Goal: Navigation & Orientation: Find specific page/section

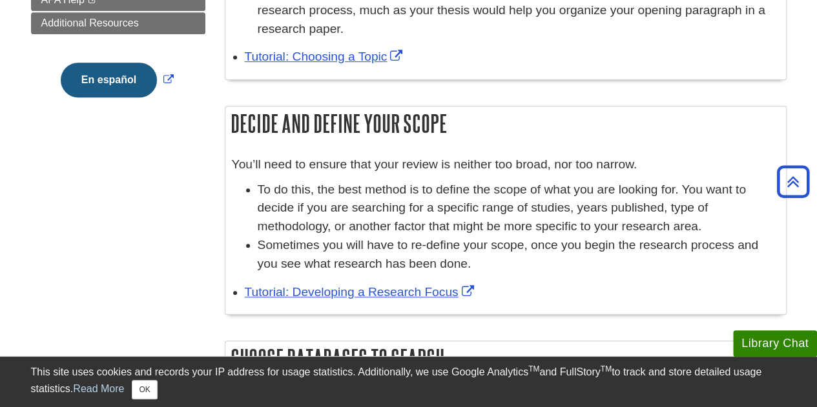
scroll to position [372, 0]
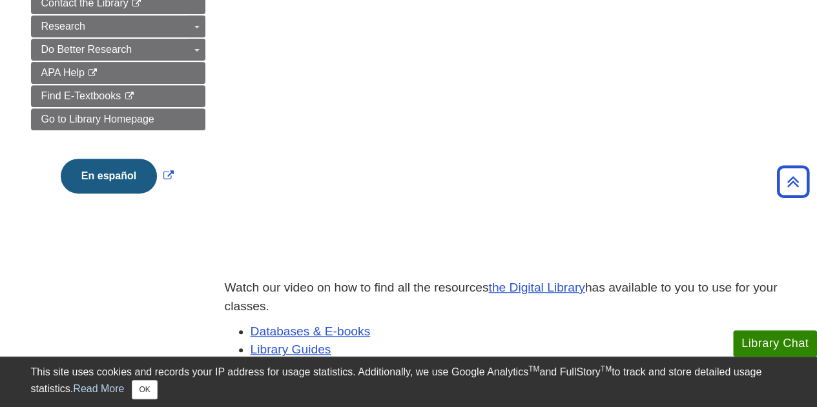
scroll to position [236, 0]
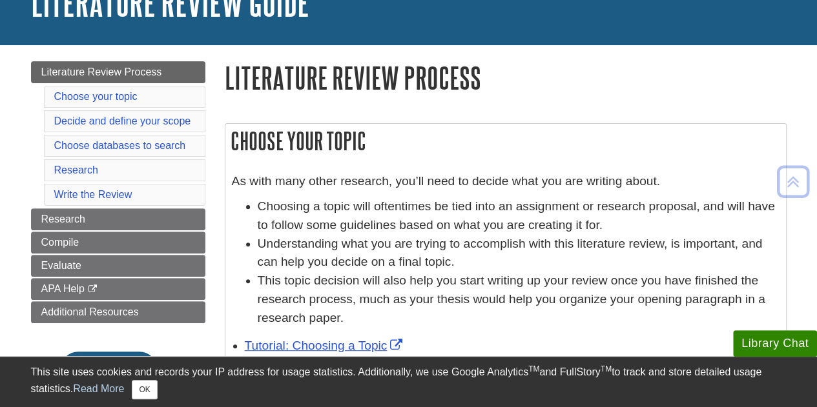
scroll to position [98, 0]
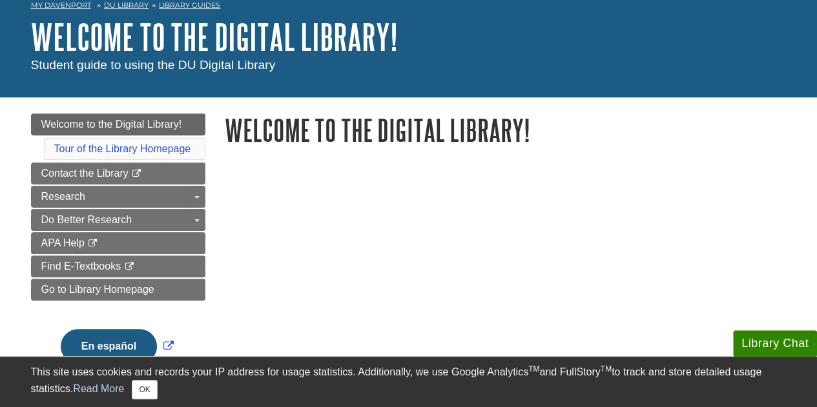
scroll to position [77, 0]
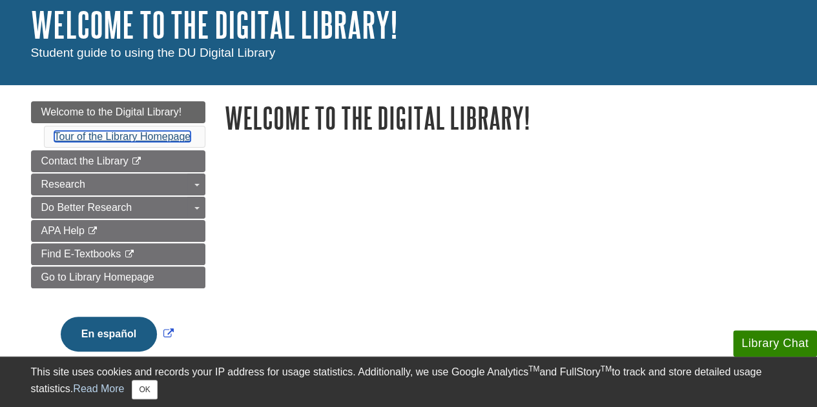
click at [150, 137] on link "Tour of the Library Homepage" at bounding box center [122, 136] width 137 height 11
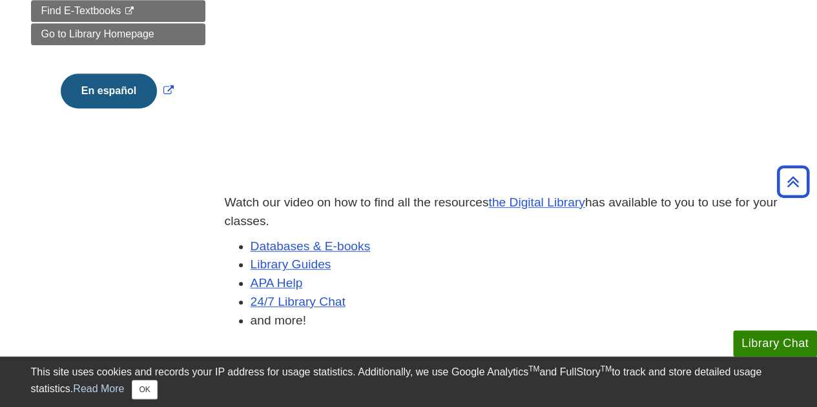
scroll to position [322, 0]
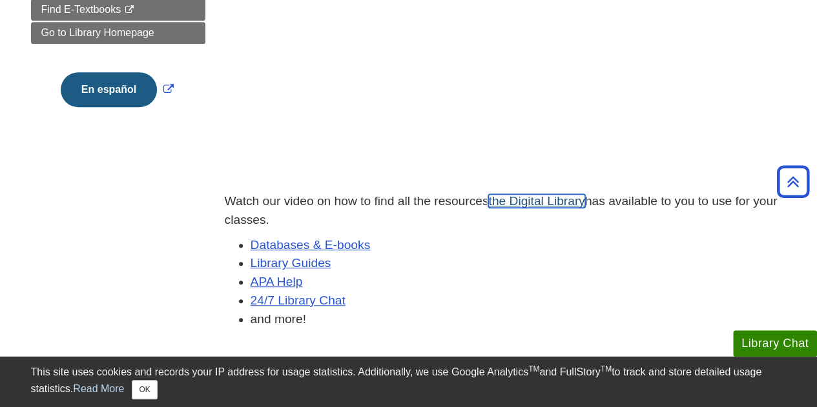
click at [522, 206] on link "the Digital Library" at bounding box center [536, 201] width 96 height 14
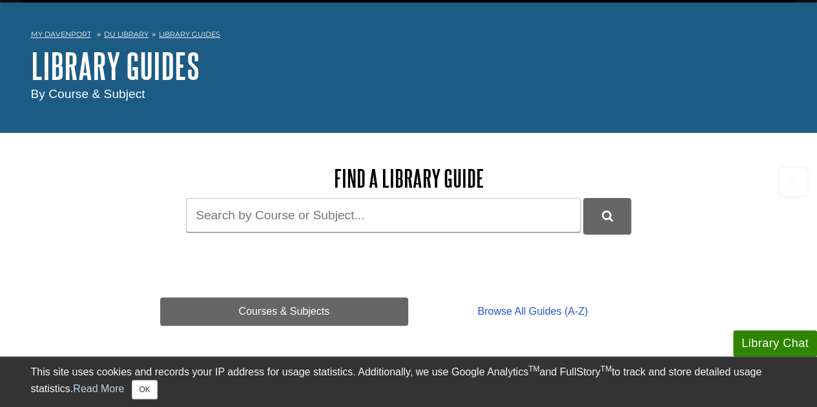
scroll to position [114, 0]
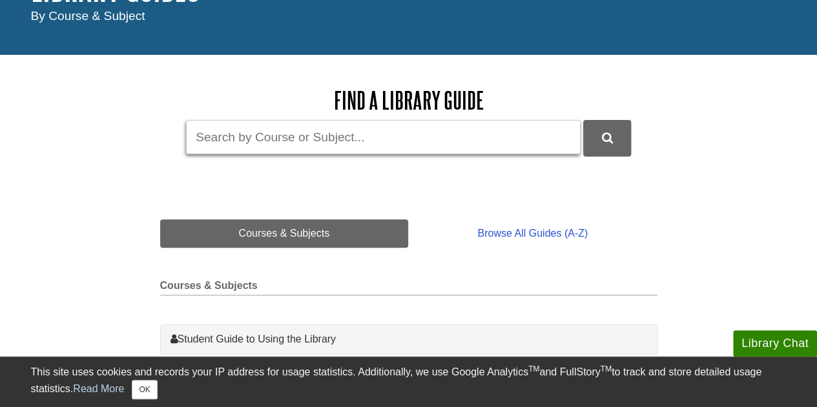
click at [300, 141] on input "Guide Search Terms" at bounding box center [383, 137] width 394 height 34
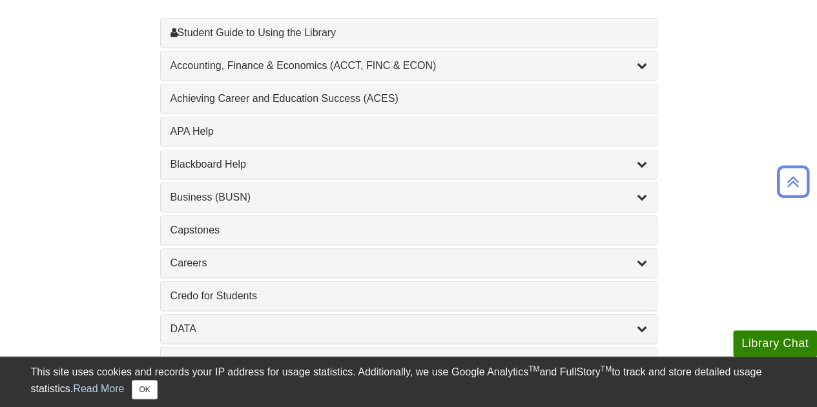
scroll to position [433, 0]
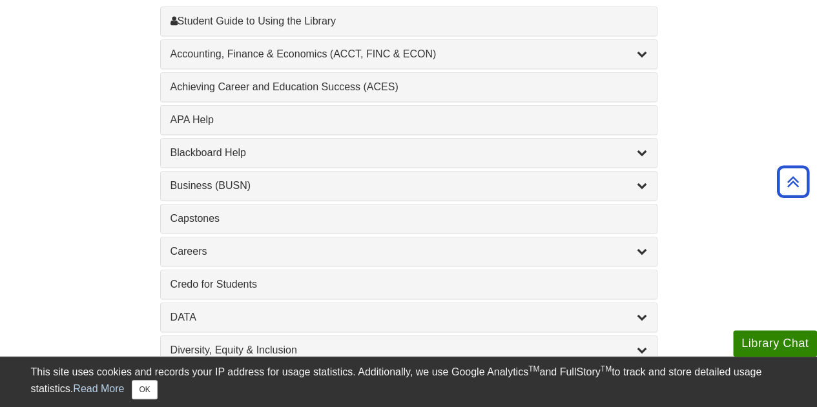
click at [533, 61] on div "Accounting, Finance & Economics (ACCT, FINC & ECON) , 4 guides" at bounding box center [409, 54] width 496 height 28
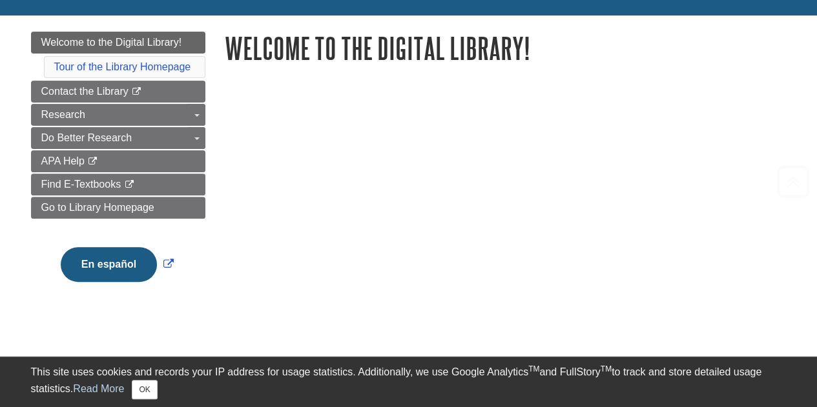
scroll to position [148, 0]
